Goal: Transaction & Acquisition: Purchase product/service

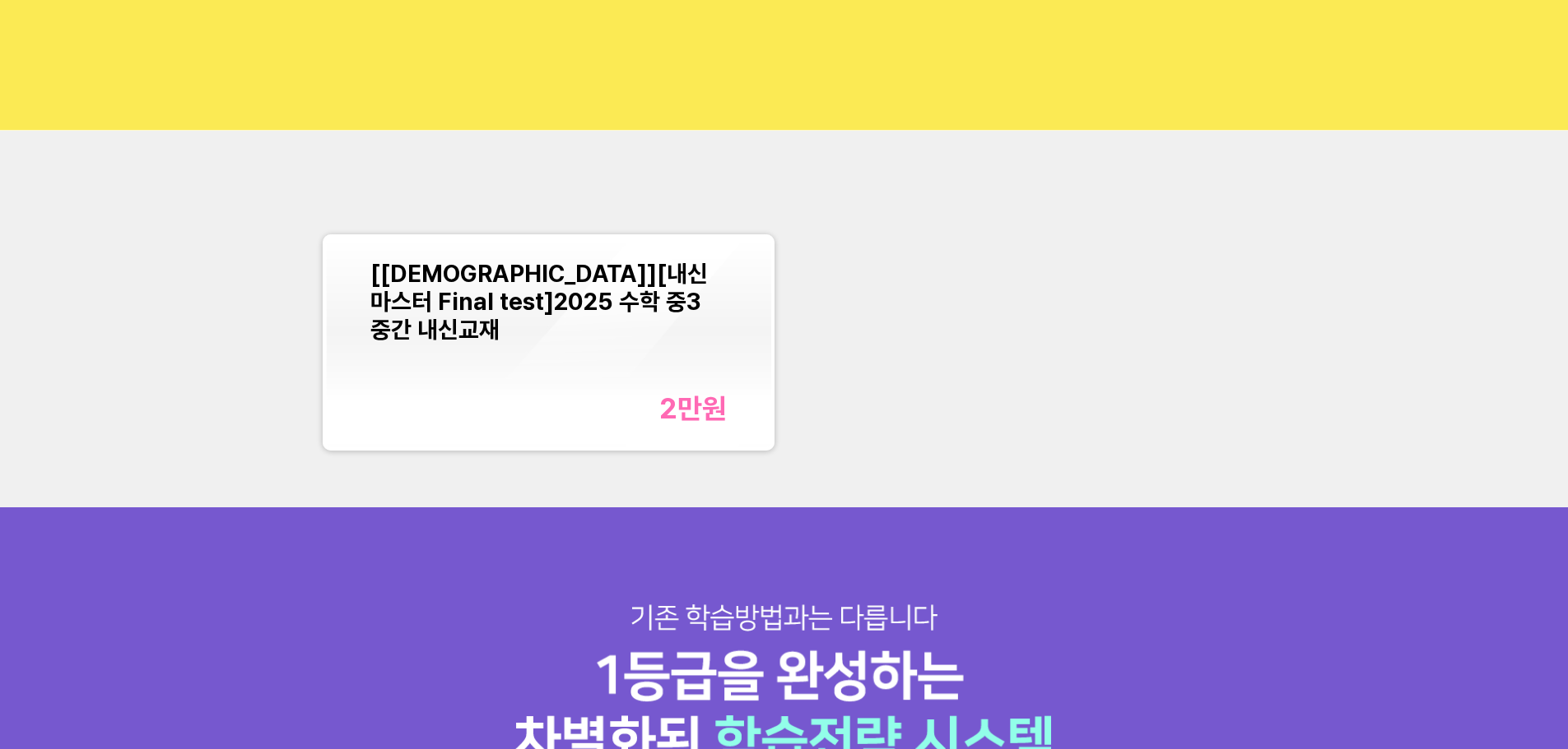
scroll to position [329, 0]
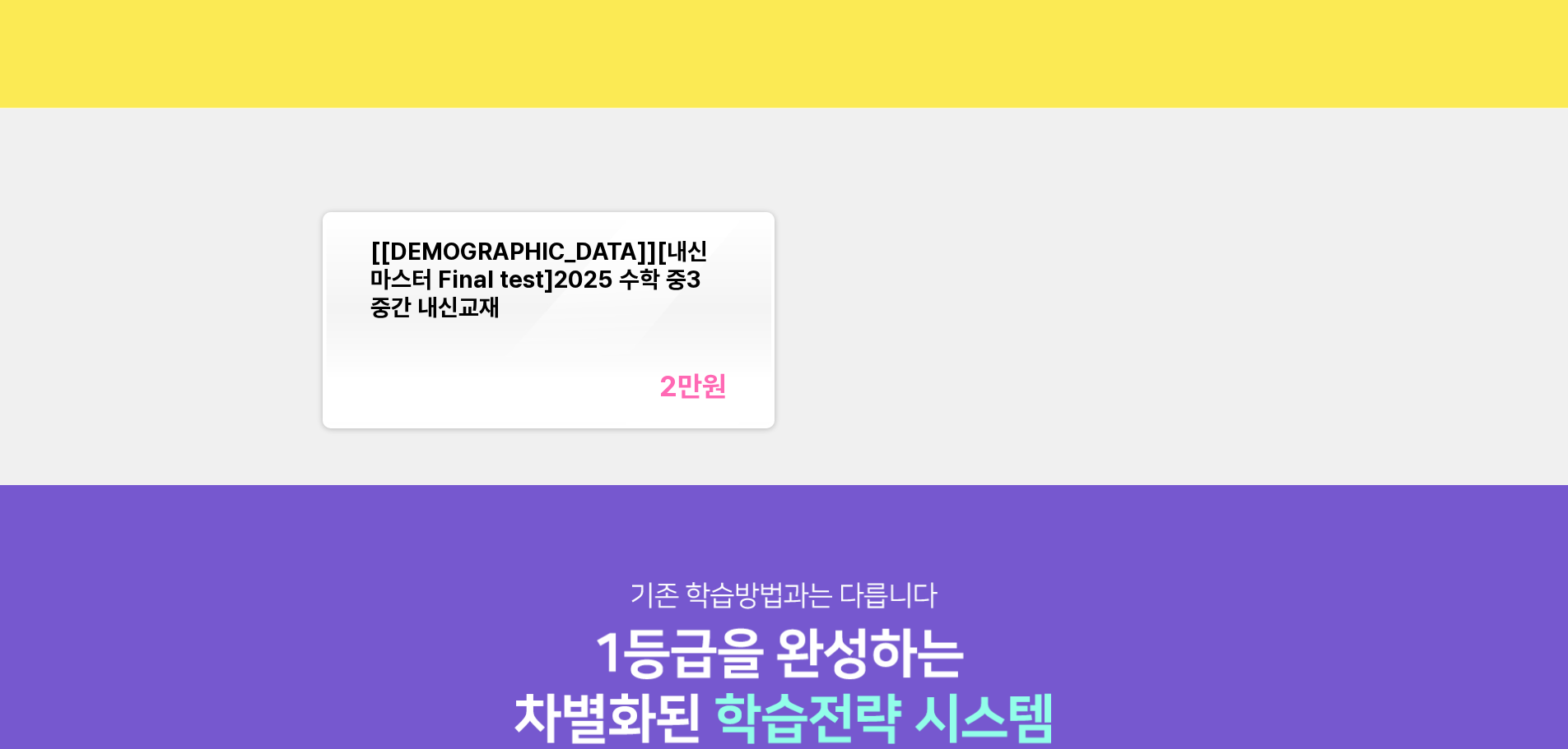
click at [700, 390] on div "2만 원" at bounding box center [692, 386] width 68 height 33
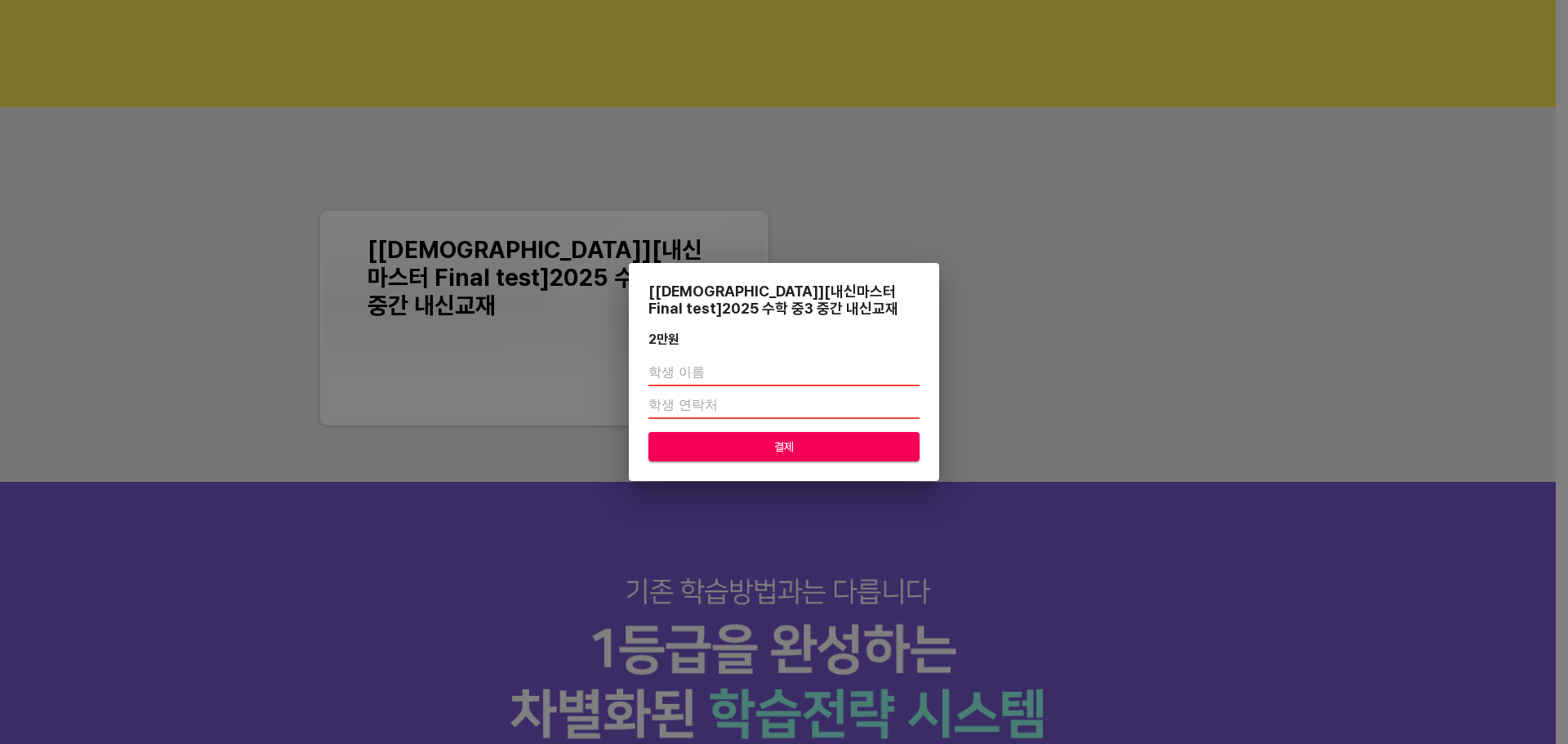
click at [703, 366] on input "text" at bounding box center [784, 373] width 271 height 26
type input "[PERSON_NAME]"
type input "01067187590"
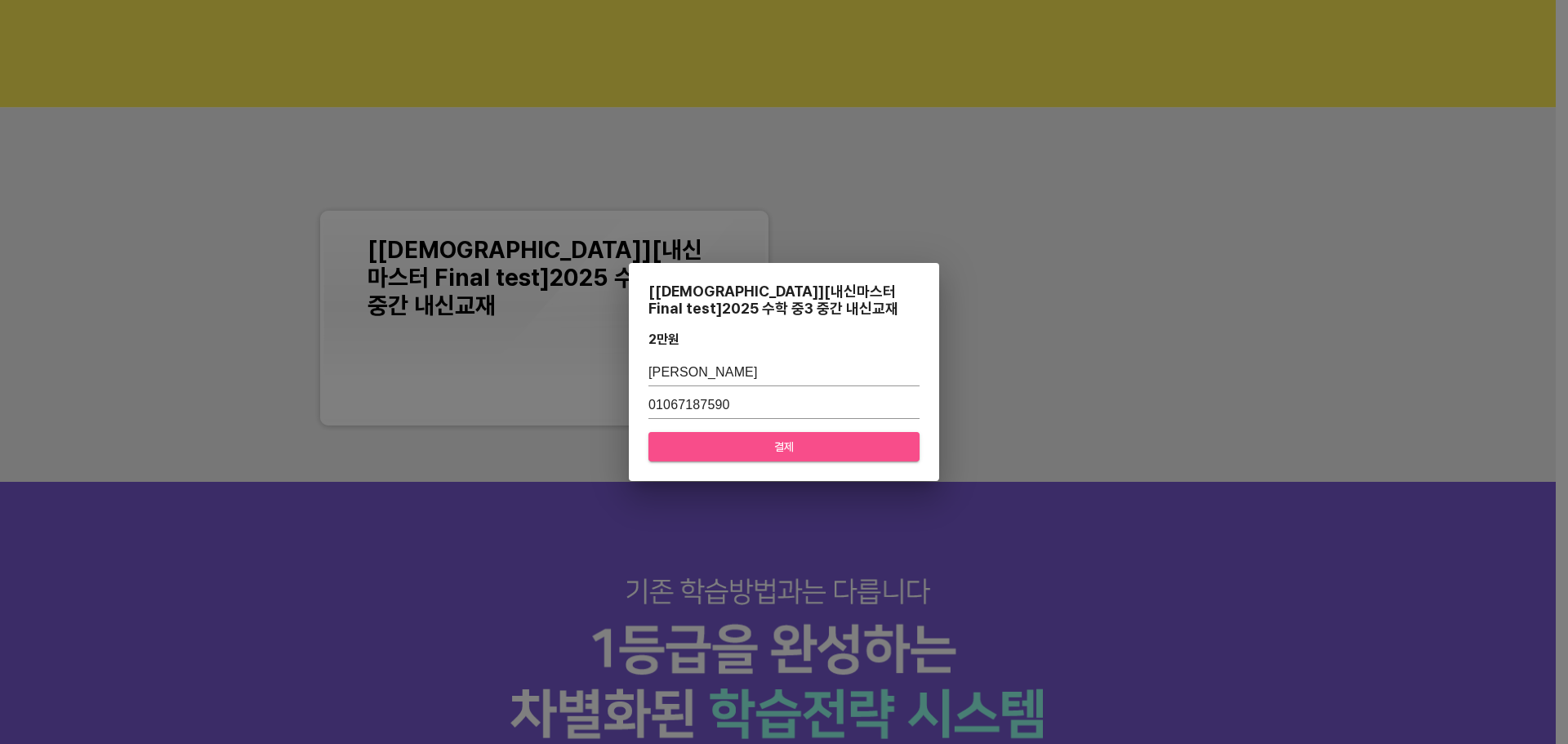
click at [782, 455] on span "결제" at bounding box center [784, 447] width 245 height 20
